Goal: Check status: Check status

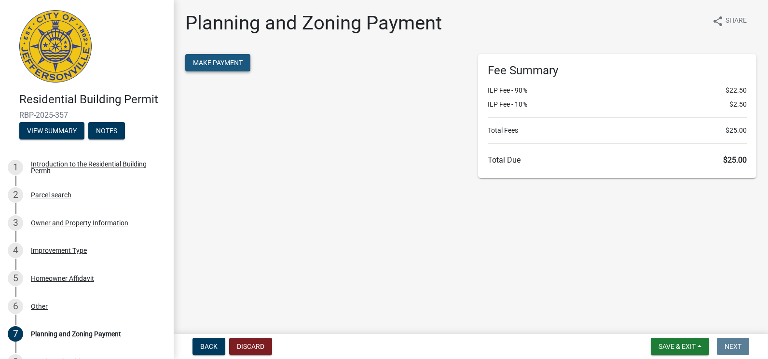
click at [217, 65] on span "Make Payment" at bounding box center [218, 63] width 50 height 8
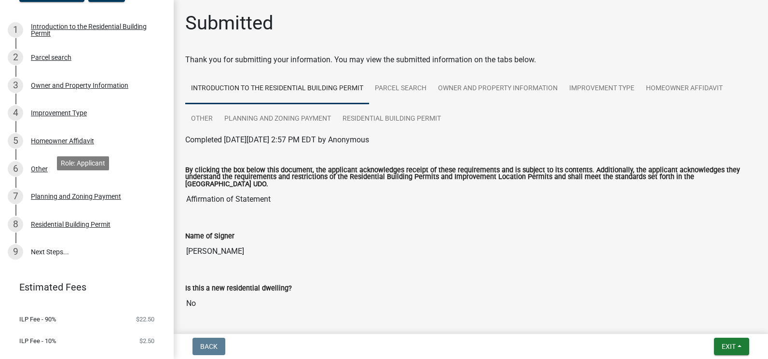
scroll to position [156, 0]
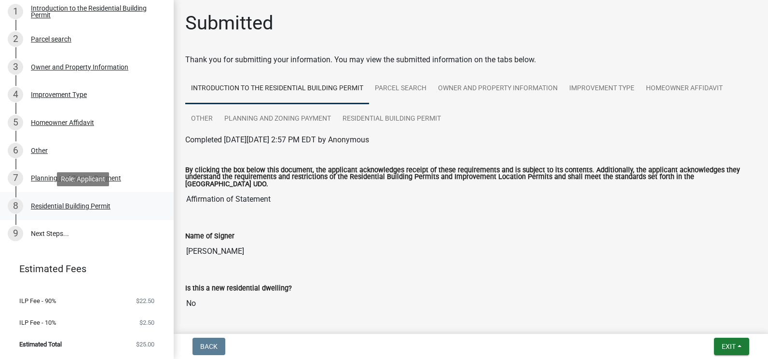
click at [68, 205] on div "Residential Building Permit" at bounding box center [71, 206] width 80 height 7
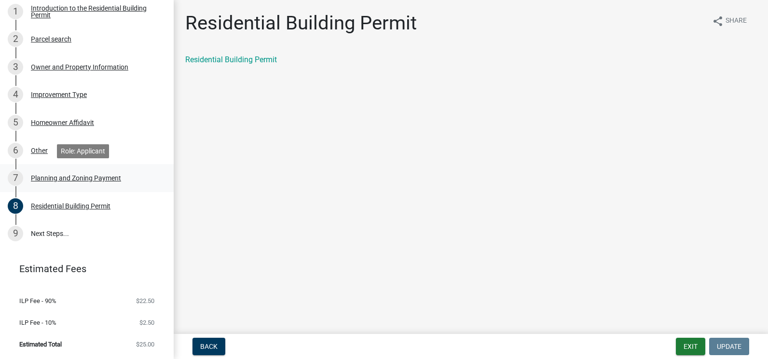
click at [69, 178] on div "Planning and Zoning Payment" at bounding box center [76, 178] width 90 height 7
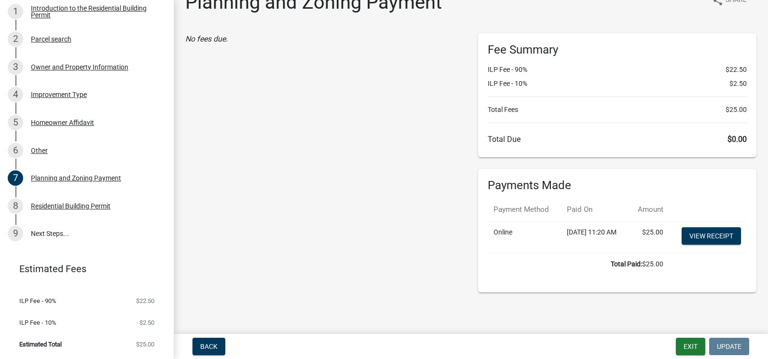
scroll to position [41, 0]
click at [704, 234] on link "View receipt" at bounding box center [711, 235] width 59 height 17
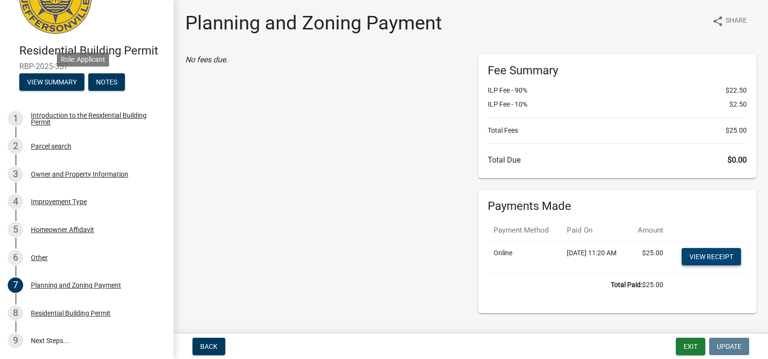
scroll to position [11, 0]
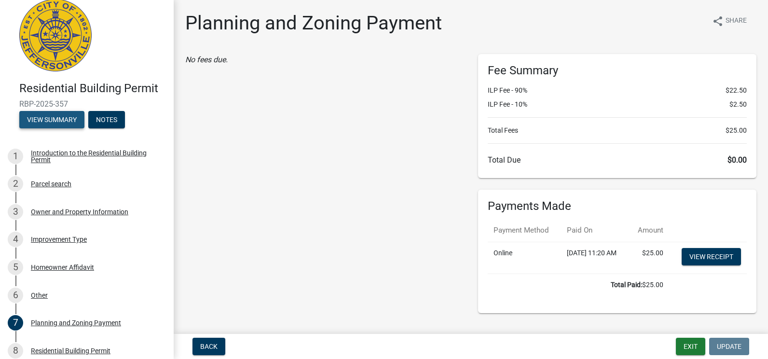
click at [51, 119] on button "View Summary" at bounding box center [51, 119] width 65 height 17
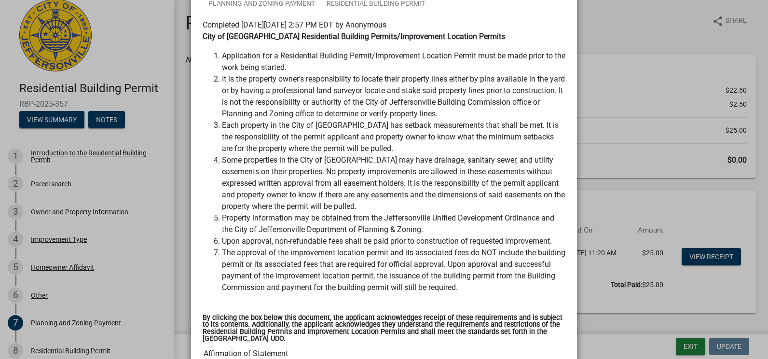
scroll to position [0, 0]
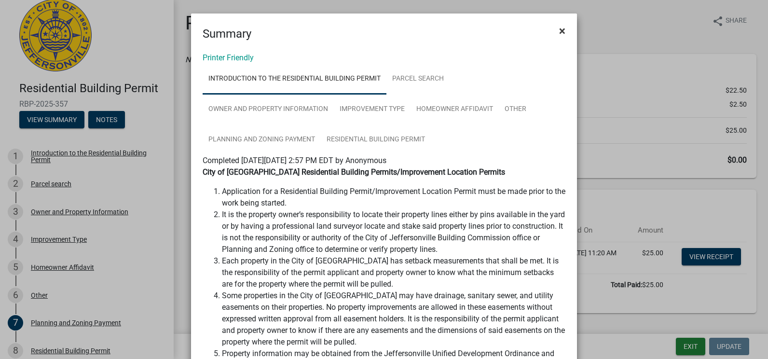
click at [559, 30] on span "×" at bounding box center [562, 31] width 6 height 14
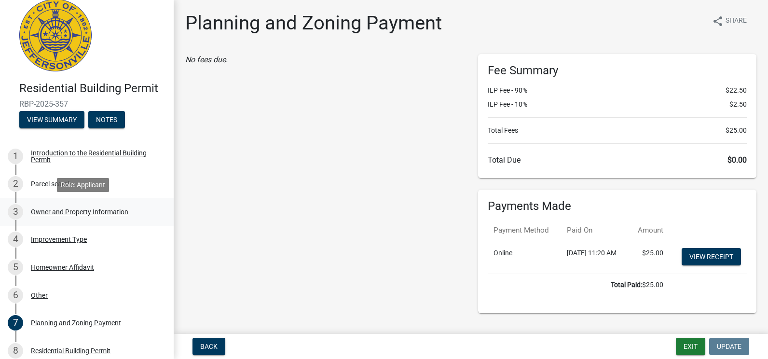
click at [48, 212] on div "Owner and Property Information" at bounding box center [79, 211] width 97 height 7
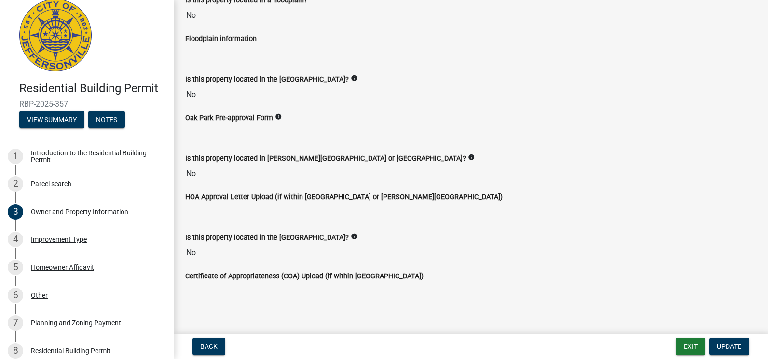
scroll to position [699, 0]
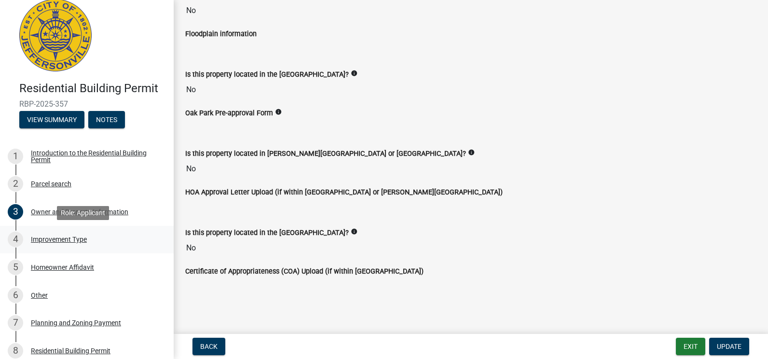
click at [48, 237] on div "Improvement Type" at bounding box center [59, 239] width 56 height 7
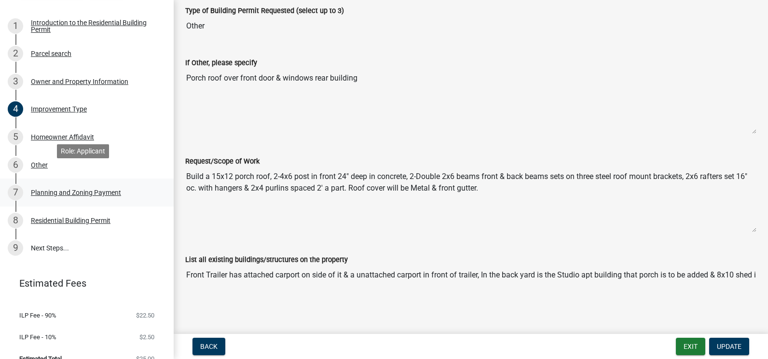
scroll to position [156, 0]
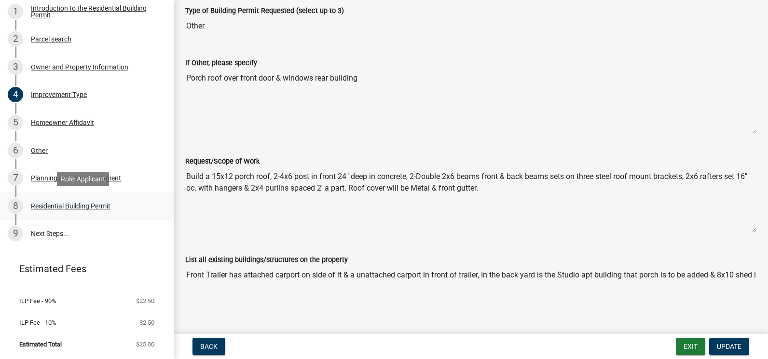
click at [66, 204] on div "Residential Building Permit" at bounding box center [71, 206] width 80 height 7
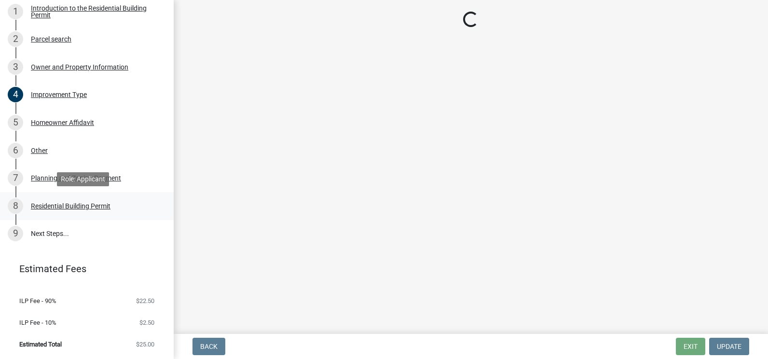
scroll to position [0, 0]
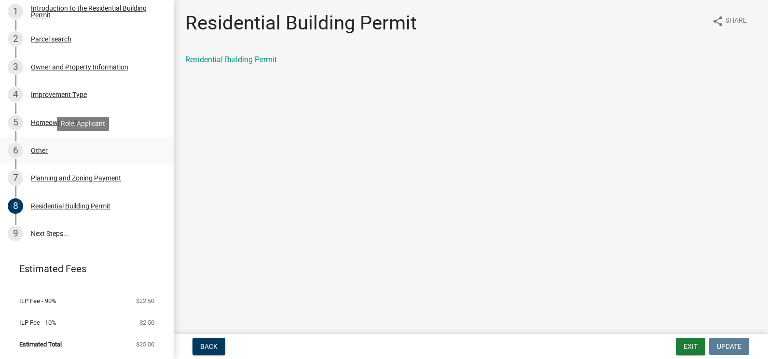
click at [39, 149] on div "Other" at bounding box center [39, 150] width 17 height 7
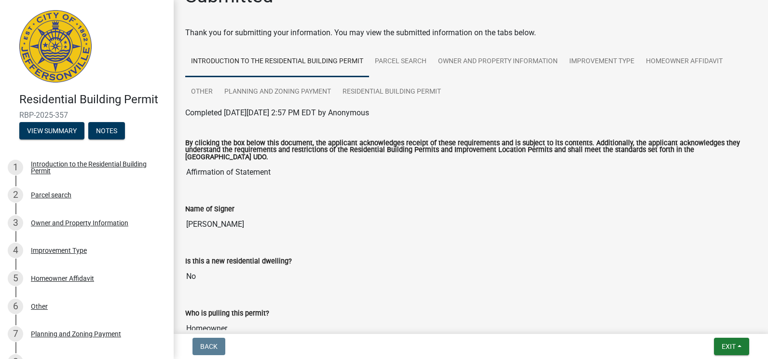
scroll to position [48, 0]
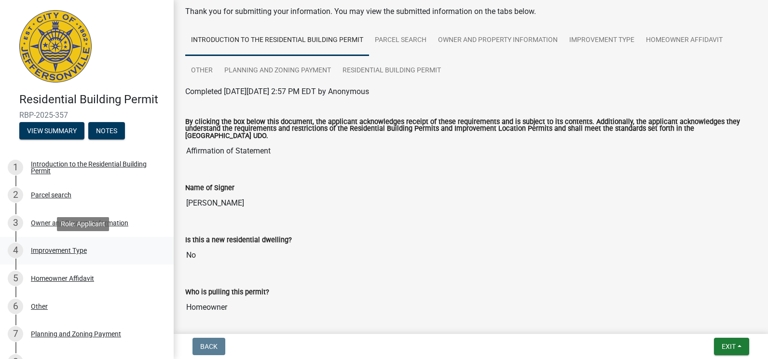
click at [66, 248] on div "Improvement Type" at bounding box center [59, 250] width 56 height 7
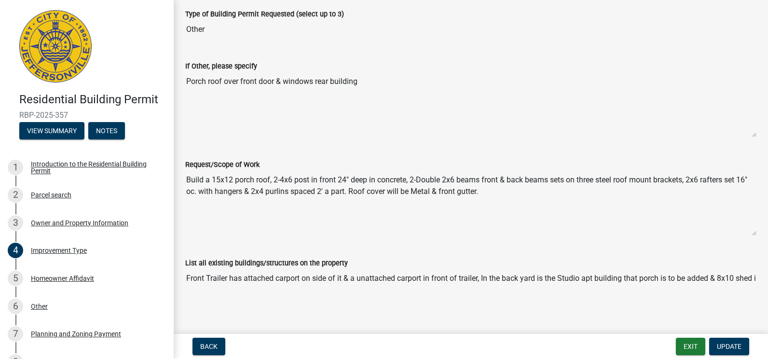
scroll to position [63, 0]
